Goal: Task Accomplishment & Management: Use online tool/utility

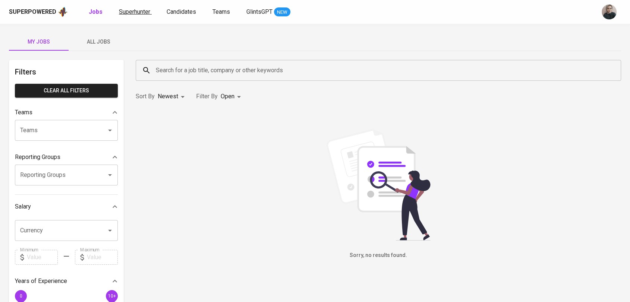
click at [138, 10] on span "Superhunter" at bounding box center [134, 11] width 31 height 7
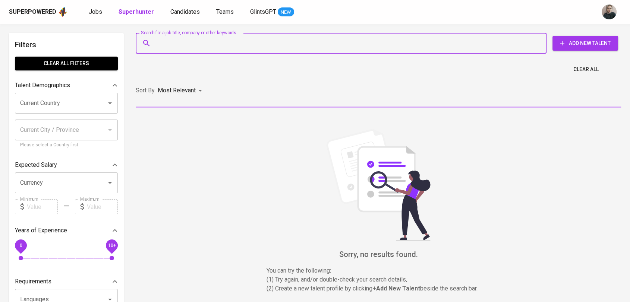
click at [210, 46] on input "Search for a job title, company or other keywords" at bounding box center [343, 43] width 378 height 14
paste input "PT Sanwamas Metal Industry"
type input "PT Sanwamas Metal Industry"
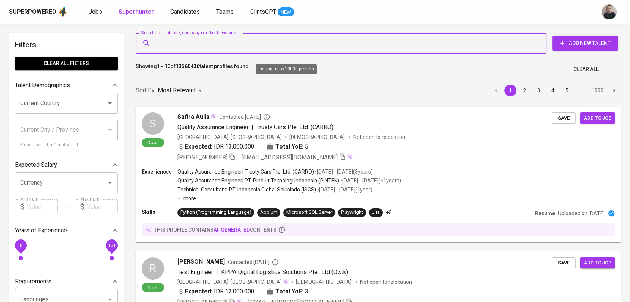
paste input "[EMAIL_ADDRESS][DOMAIN_NAME]"
type input "[EMAIL_ADDRESS][DOMAIN_NAME]"
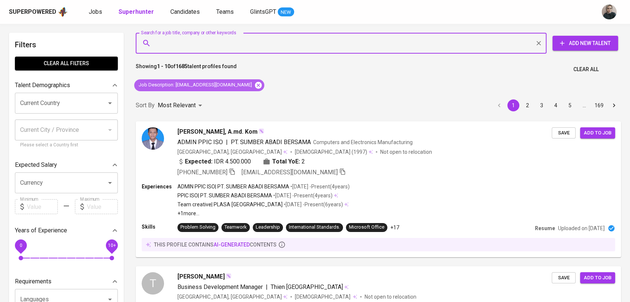
click at [254, 83] on icon at bounding box center [258, 85] width 8 height 8
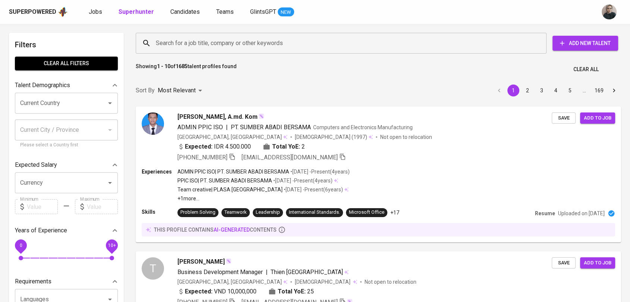
click at [180, 44] on input "Search for a job title, company or other keywords" at bounding box center [343, 43] width 378 height 14
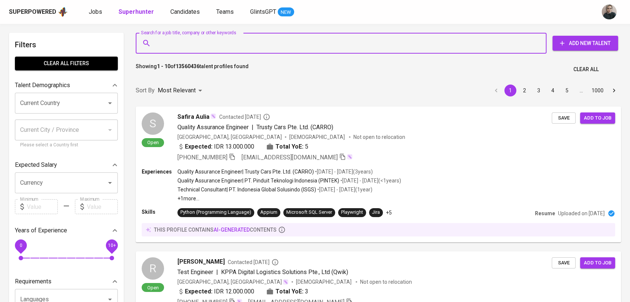
click at [207, 48] on input "Search for a job title, company or other keywords" at bounding box center [343, 43] width 378 height 14
click at [166, 42] on input "Search for a job title, company or other keywords" at bounding box center [343, 43] width 378 height 14
paste input "[EMAIL_ADDRESS][DOMAIN_NAME]"
type input "[EMAIL_ADDRESS][DOMAIN_NAME]"
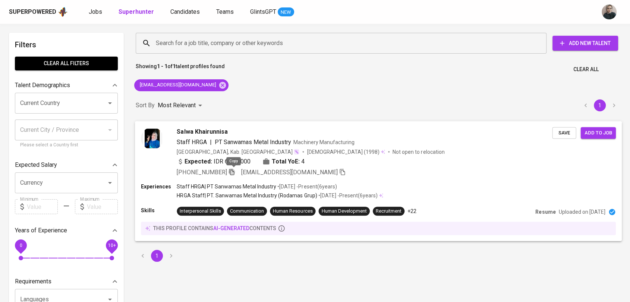
click at [234, 174] on icon "button" at bounding box center [231, 171] width 7 height 7
